Goal: Browse casually

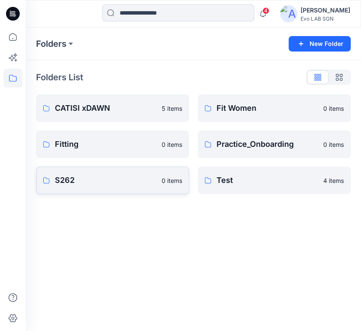
click at [123, 186] on link "S262 0 items" at bounding box center [112, 179] width 153 height 27
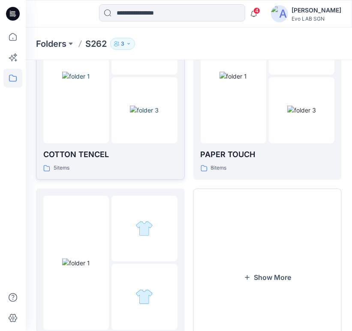
scroll to position [94, 0]
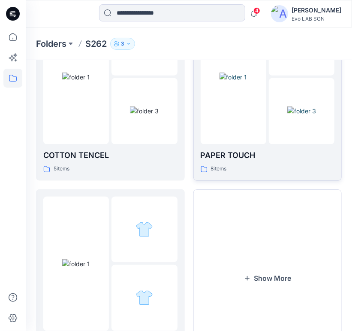
click at [238, 133] on div at bounding box center [234, 77] width 66 height 134
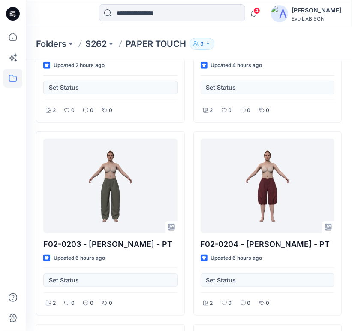
scroll to position [160, 0]
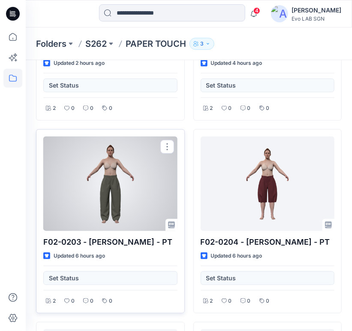
click at [105, 177] on div at bounding box center [110, 183] width 134 height 94
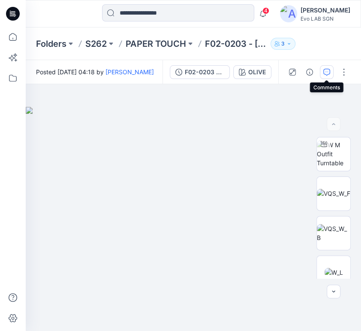
click at [330, 70] on icon "button" at bounding box center [327, 72] width 7 height 7
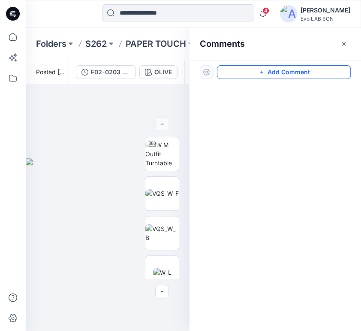
click at [261, 72] on icon "button" at bounding box center [261, 72] width 3 height 3
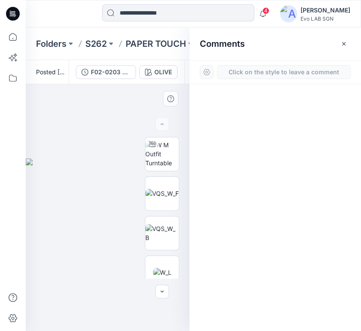
click at [112, 200] on div "1" at bounding box center [108, 207] width 164 height 247
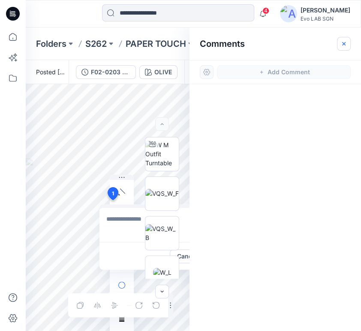
click at [345, 46] on icon "button" at bounding box center [344, 43] width 7 height 7
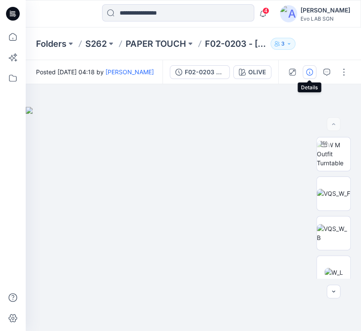
click at [312, 72] on icon "button" at bounding box center [309, 72] width 7 height 7
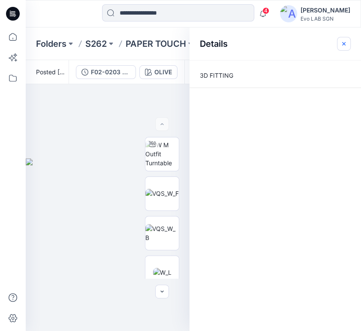
click at [346, 43] on icon "button" at bounding box center [344, 43] width 7 height 7
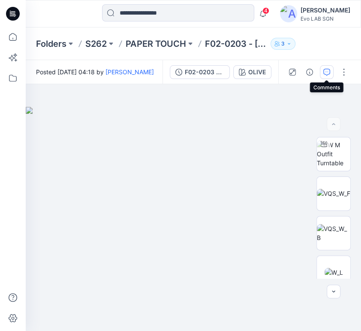
click at [328, 73] on icon "button" at bounding box center [327, 72] width 7 height 7
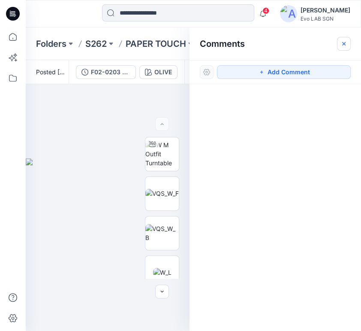
click at [342, 40] on icon "button" at bounding box center [344, 43] width 7 height 7
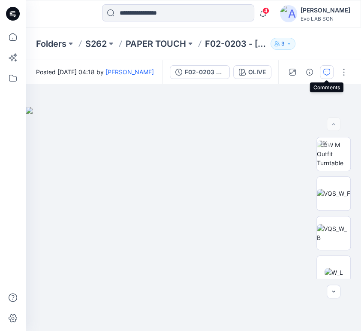
click at [328, 70] on icon "button" at bounding box center [327, 72] width 7 height 7
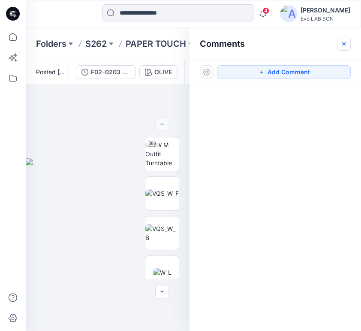
click at [345, 40] on icon "button" at bounding box center [344, 43] width 7 height 7
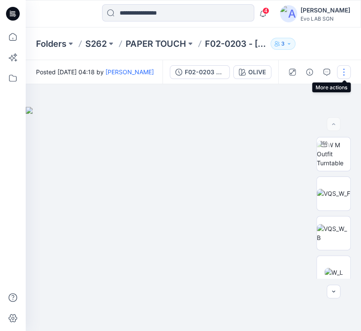
click at [340, 69] on button "button" at bounding box center [344, 72] width 14 height 14
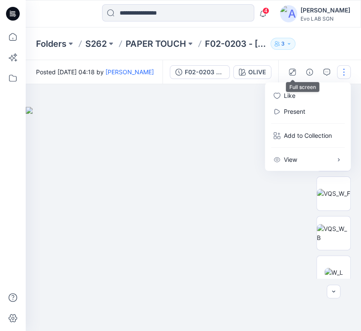
drag, startPoint x: 248, startPoint y: 109, endPoint x: 206, endPoint y: 119, distance: 43.4
click at [206, 119] on img at bounding box center [194, 219] width 336 height 224
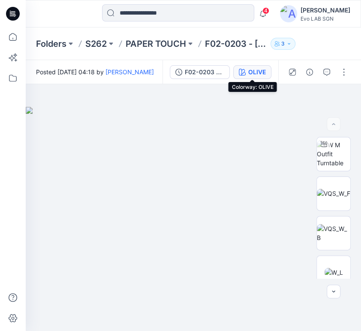
click at [255, 67] on div "OLIVE" at bounding box center [257, 71] width 18 height 9
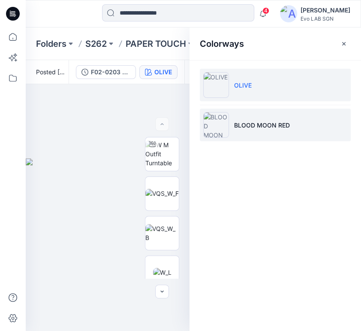
click at [275, 123] on p "BLOOD MOON RED" at bounding box center [262, 125] width 56 height 9
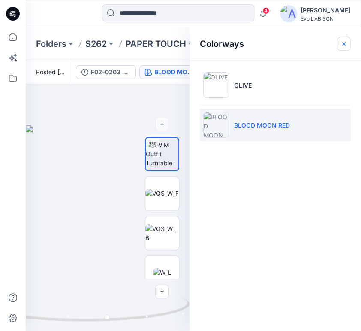
click at [342, 39] on button "button" at bounding box center [344, 44] width 14 height 14
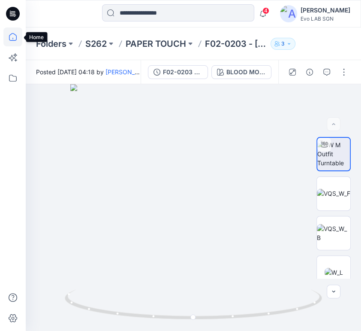
click at [6, 36] on icon at bounding box center [12, 36] width 19 height 19
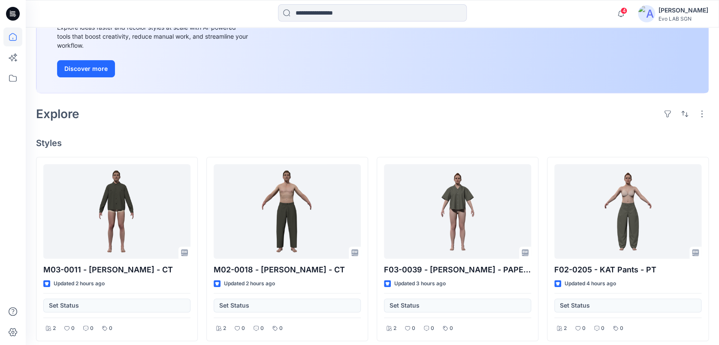
scroll to position [136, 0]
